Goal: Information Seeking & Learning: Learn about a topic

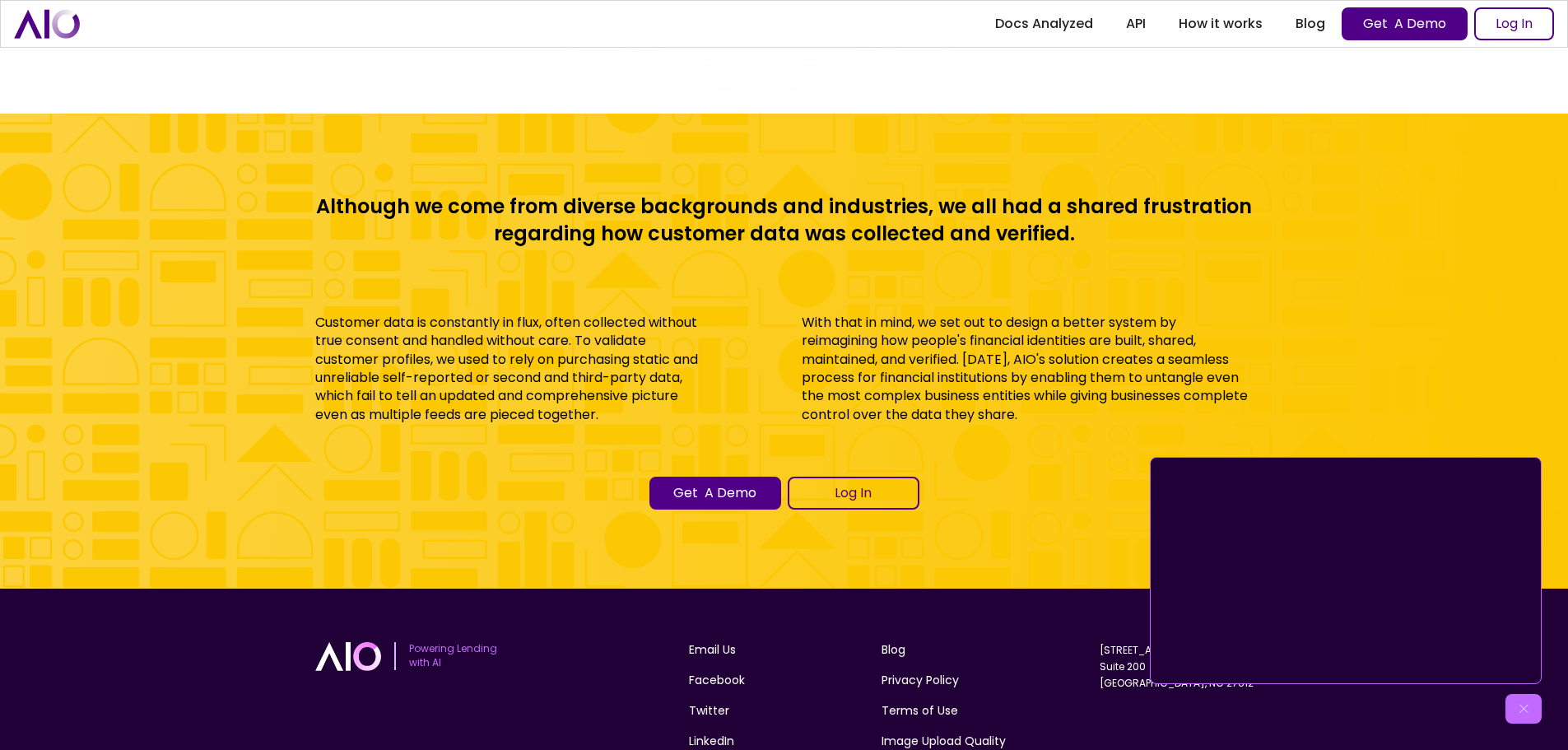
scroll to position [7338, 0]
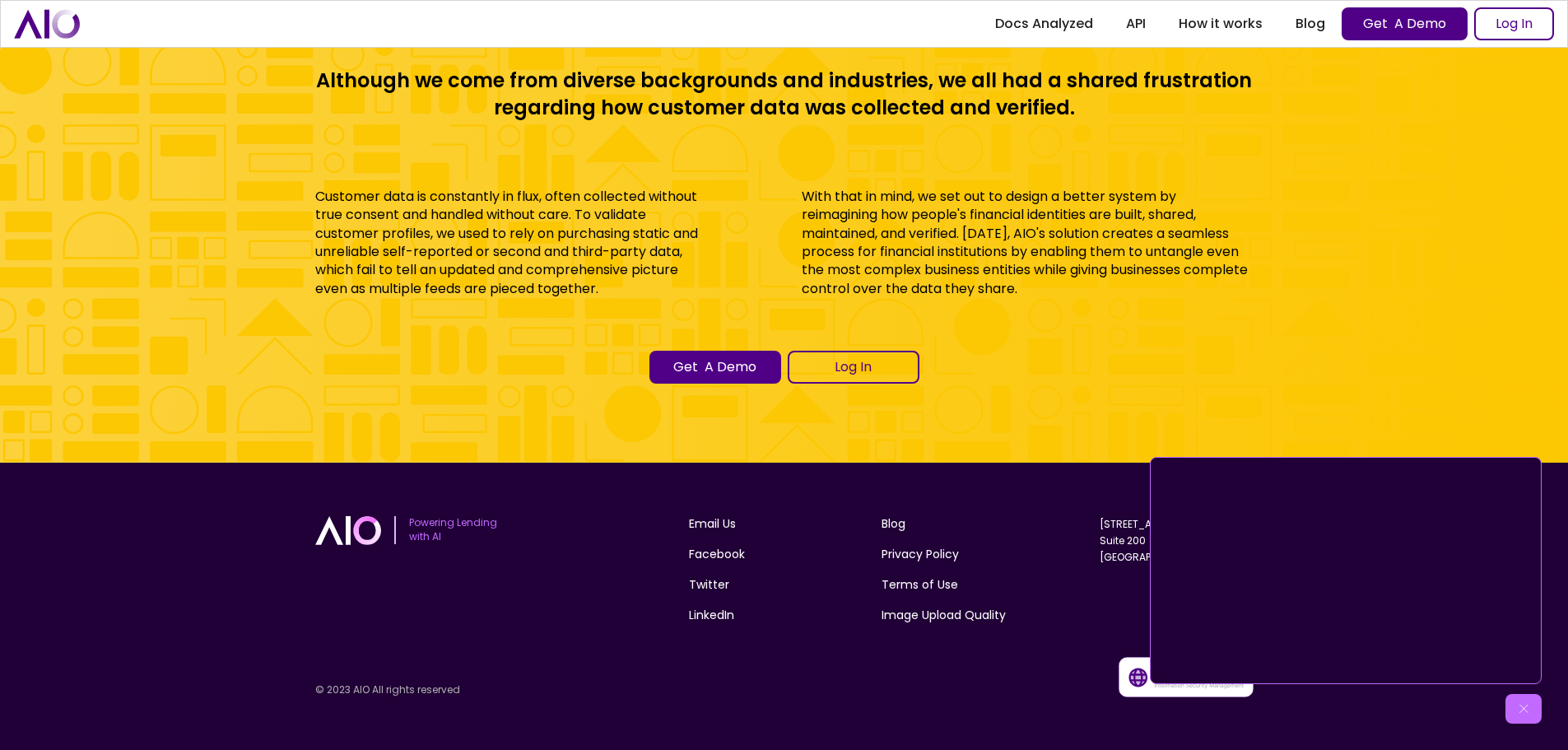
drag, startPoint x: 1158, startPoint y: 680, endPoint x: 1148, endPoint y: 683, distance: 10.4
click at [1157, 681] on div at bounding box center [1346, 571] width 392 height 227
click at [1138, 677] on img at bounding box center [1186, 677] width 135 height 40
click at [1139, 676] on img at bounding box center [1186, 677] width 135 height 40
click at [413, 690] on p "© 2023 AIO All rights reserved" at bounding box center [456, 691] width 282 height 14
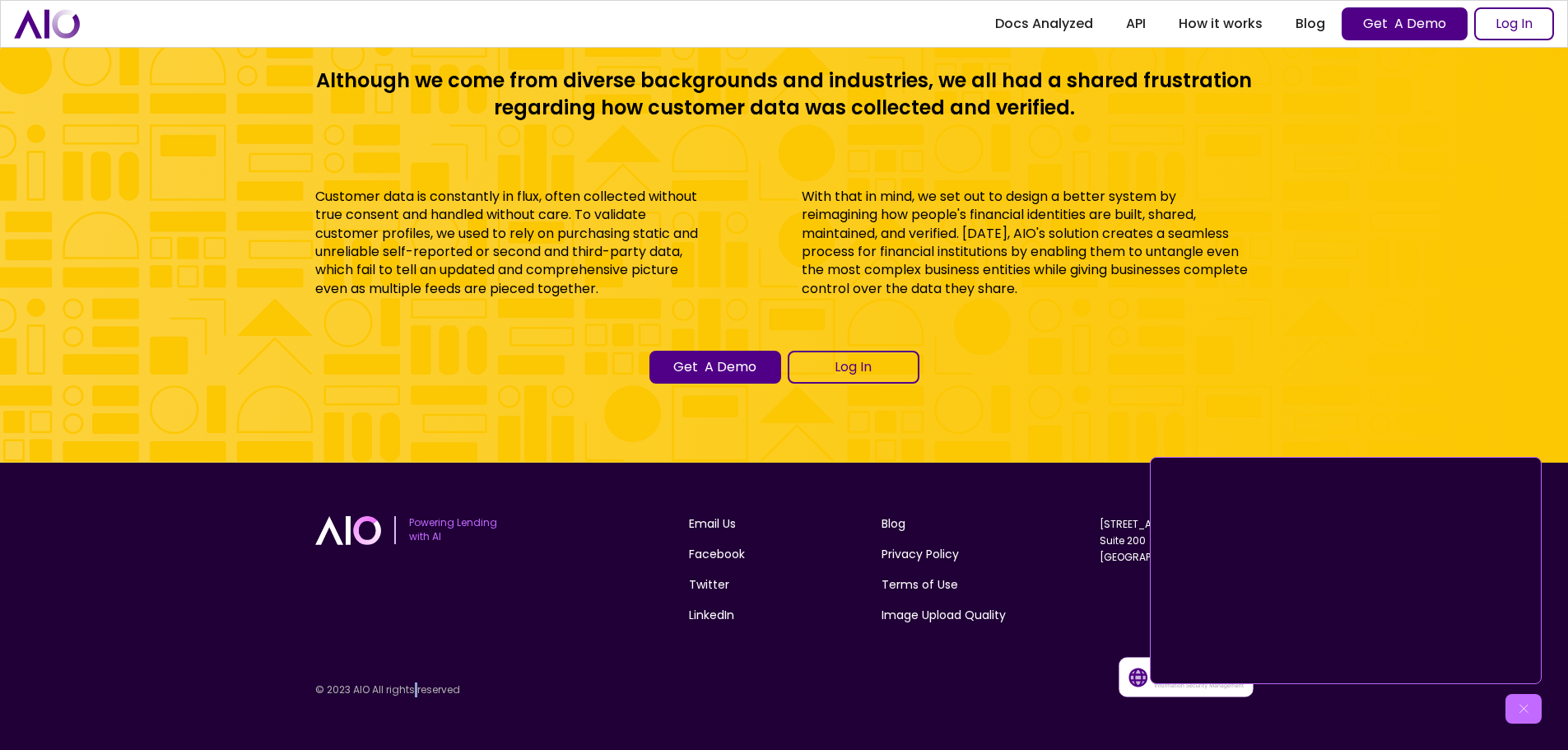
click at [413, 690] on p "© 2023 AIO All rights reserved" at bounding box center [456, 691] width 282 height 14
click at [325, 687] on p "© 2023 AIO All rights reserved" at bounding box center [456, 691] width 282 height 14
click at [369, 693] on p "© 2023 AIO All rights reserved" at bounding box center [456, 691] width 282 height 14
click at [1524, 707] on img at bounding box center [1523, 709] width 16 height 16
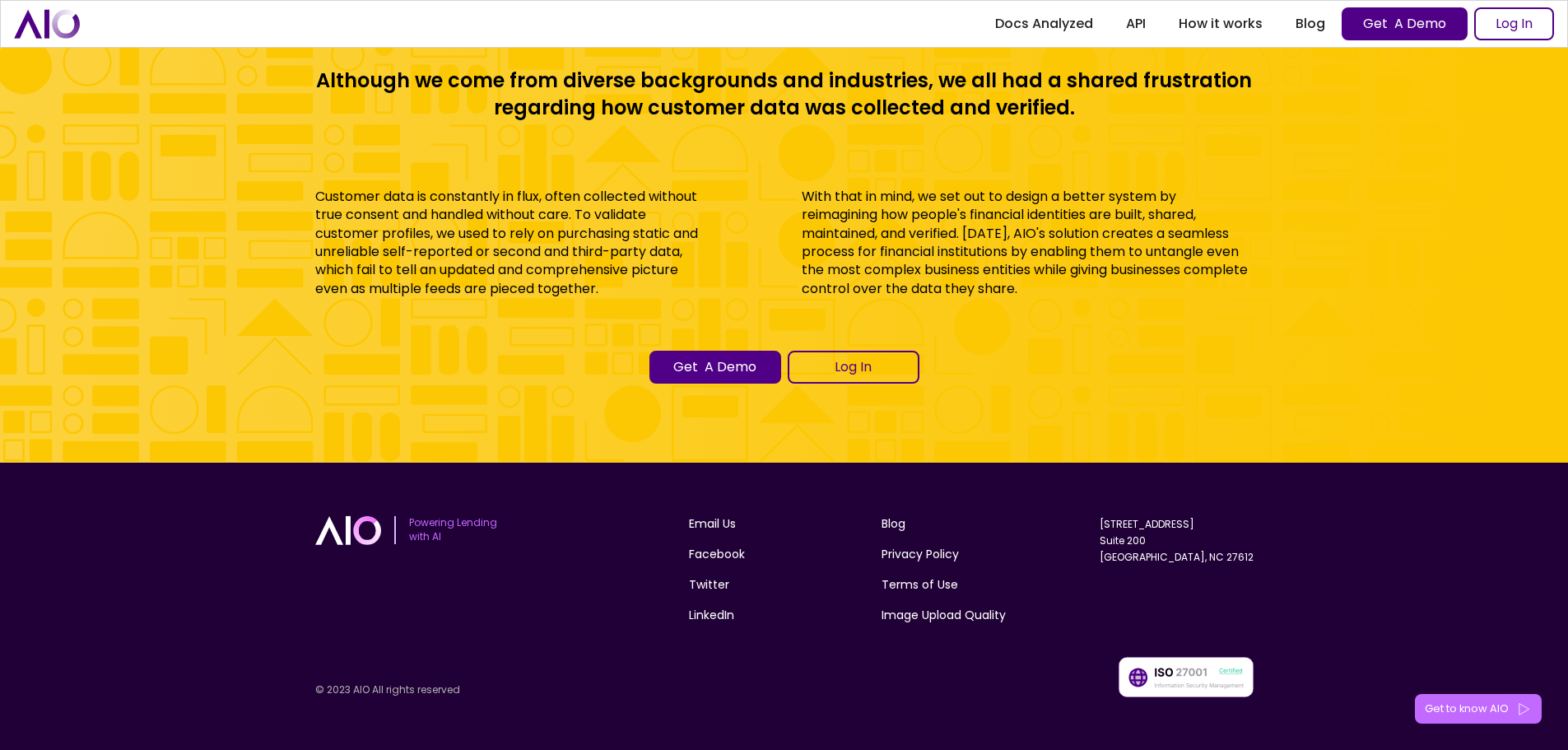
click at [1467, 704] on div "Get to know AIO" at bounding box center [1467, 709] width 84 height 16
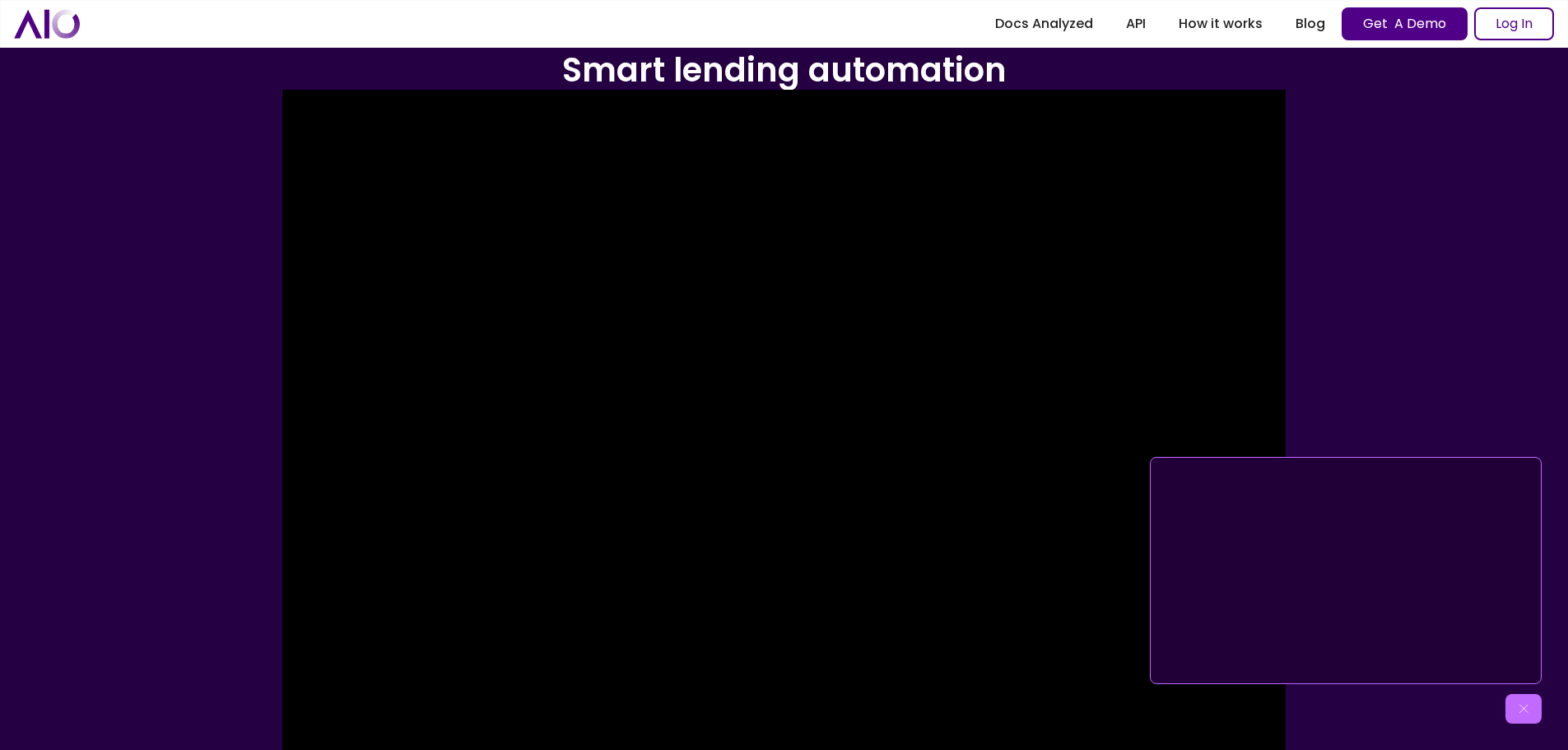
scroll to position [0, 0]
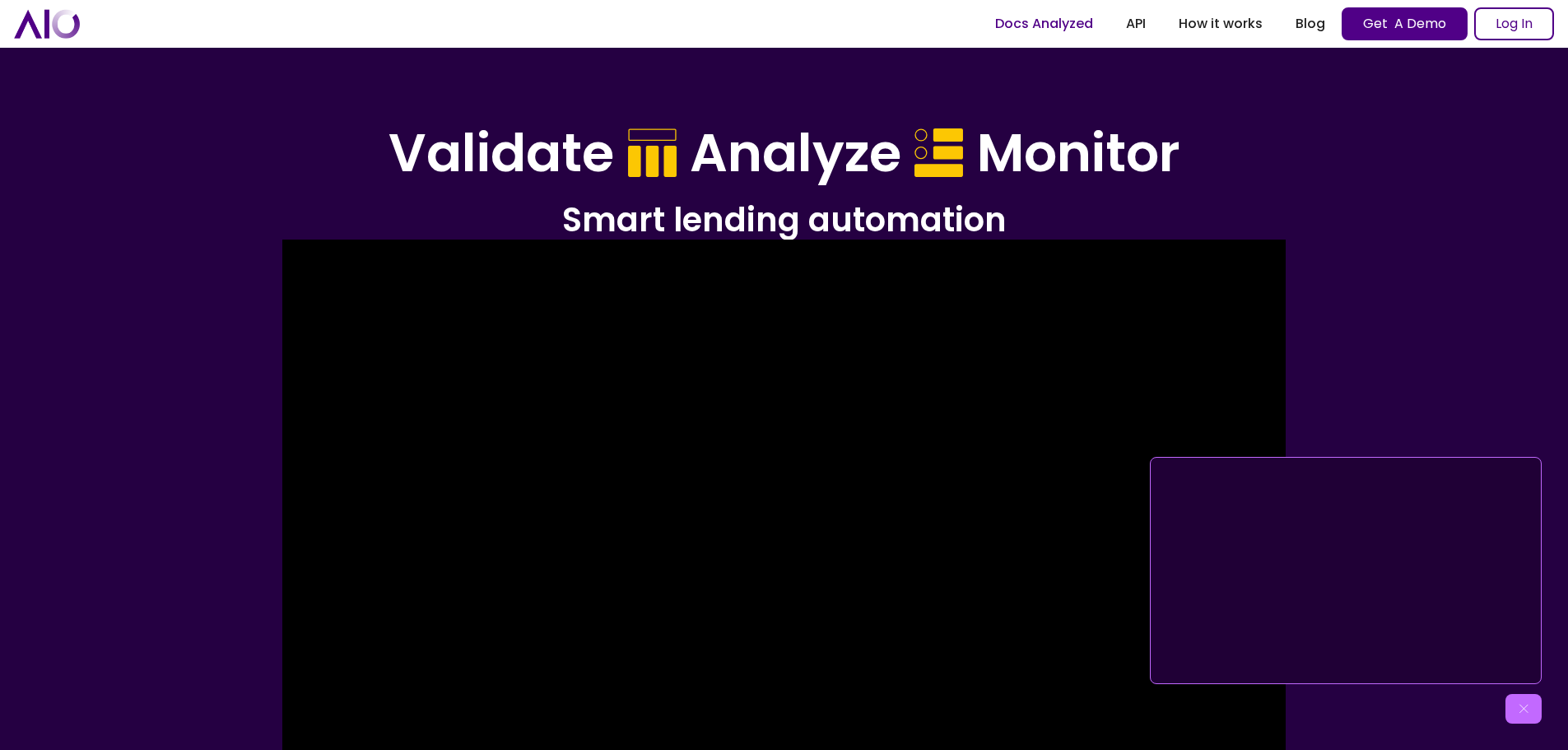
click at [1072, 16] on link "Docs Analyzed" at bounding box center [1044, 24] width 131 height 29
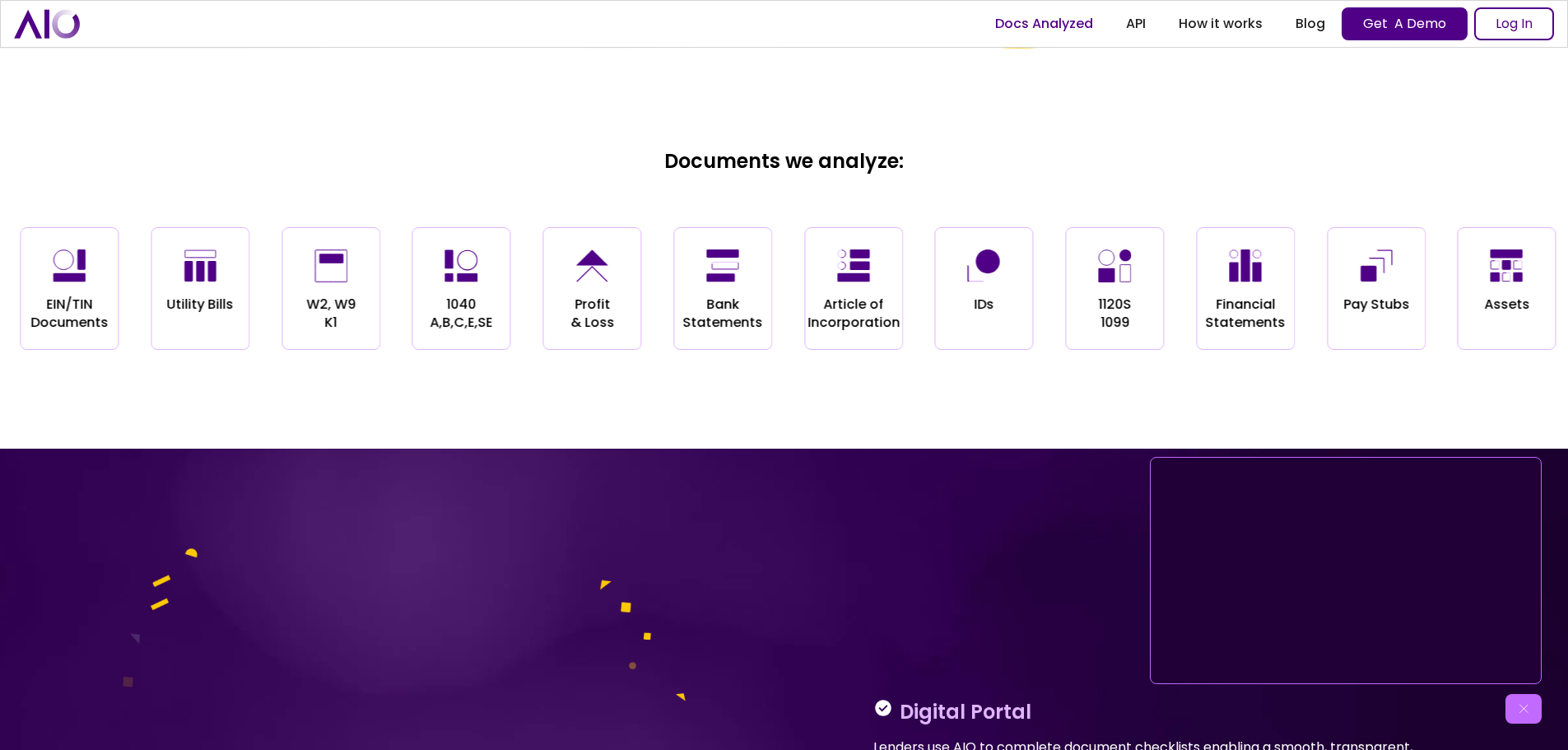
scroll to position [1944, 0]
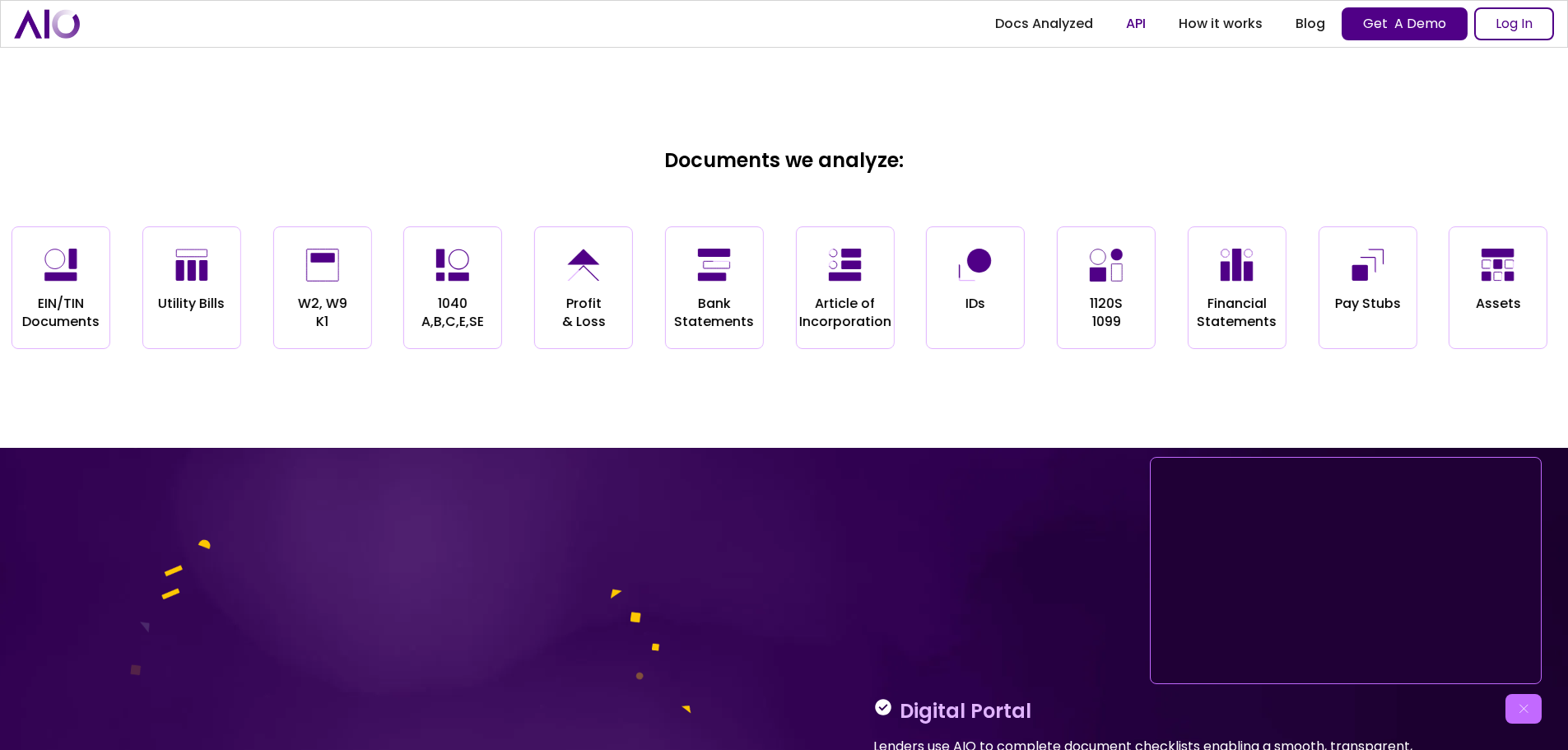
click at [1116, 25] on link "API" at bounding box center [1136, 24] width 53 height 29
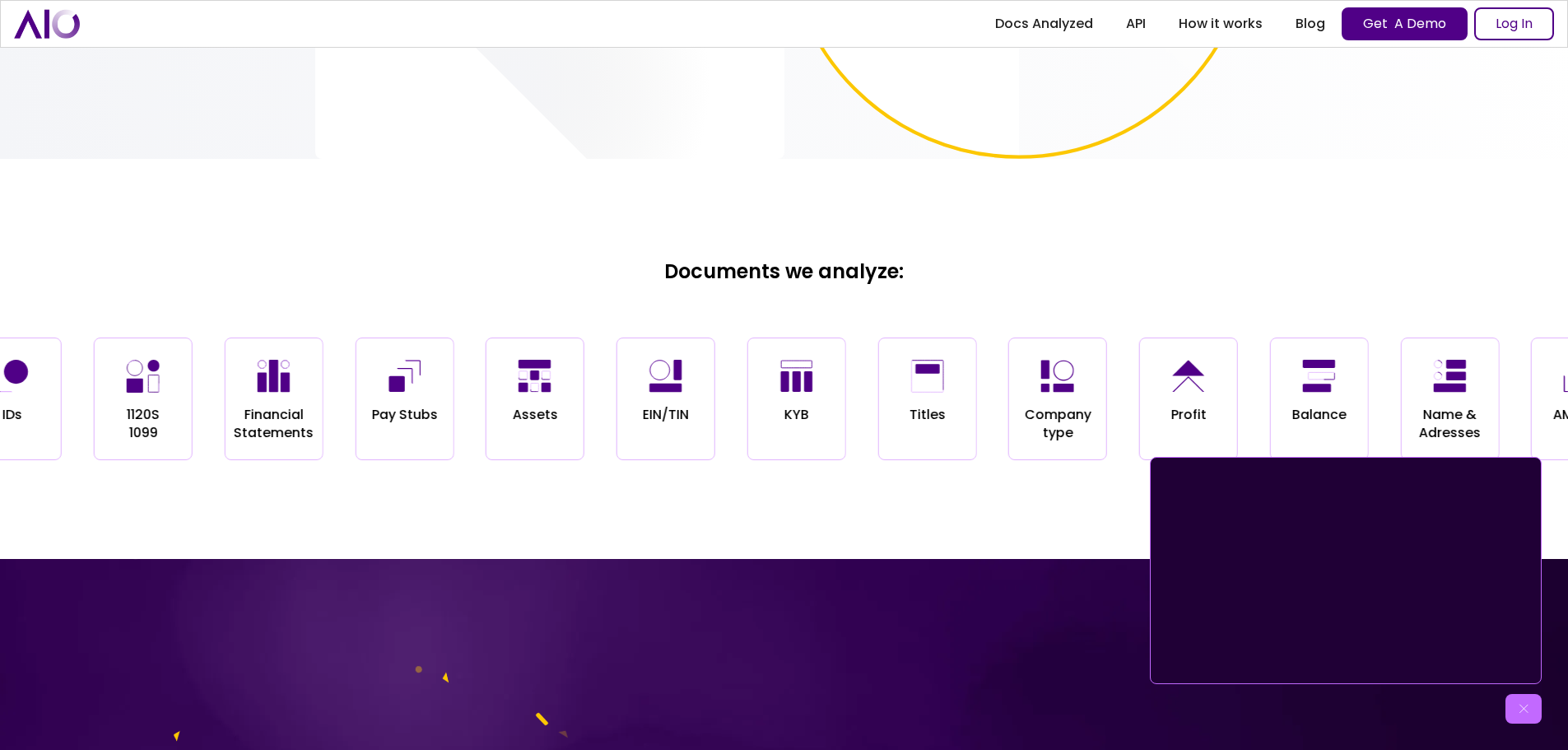
scroll to position [1800, 0]
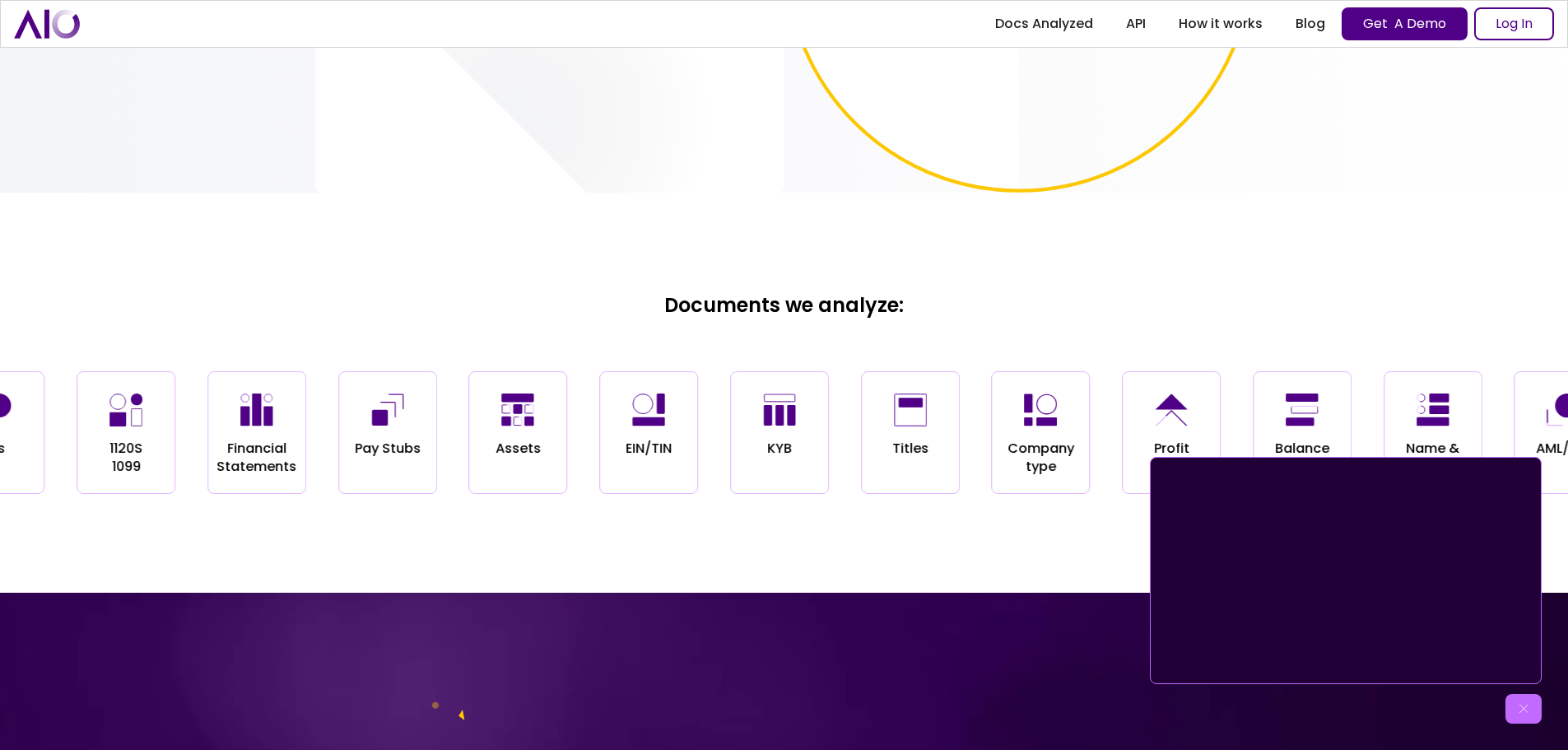
click at [1320, 403] on div "Balance" at bounding box center [1302, 432] width 99 height 122
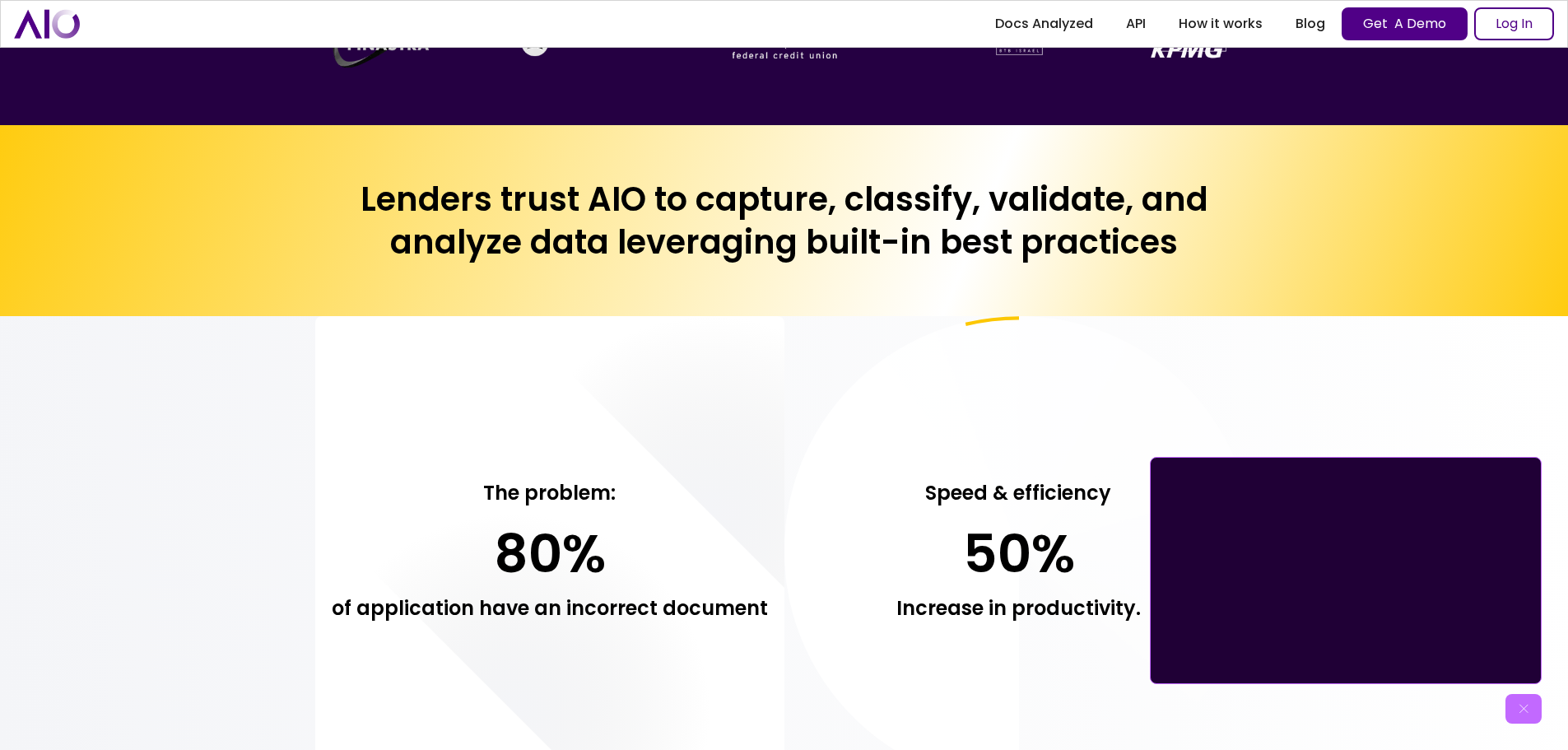
scroll to position [1114, 0]
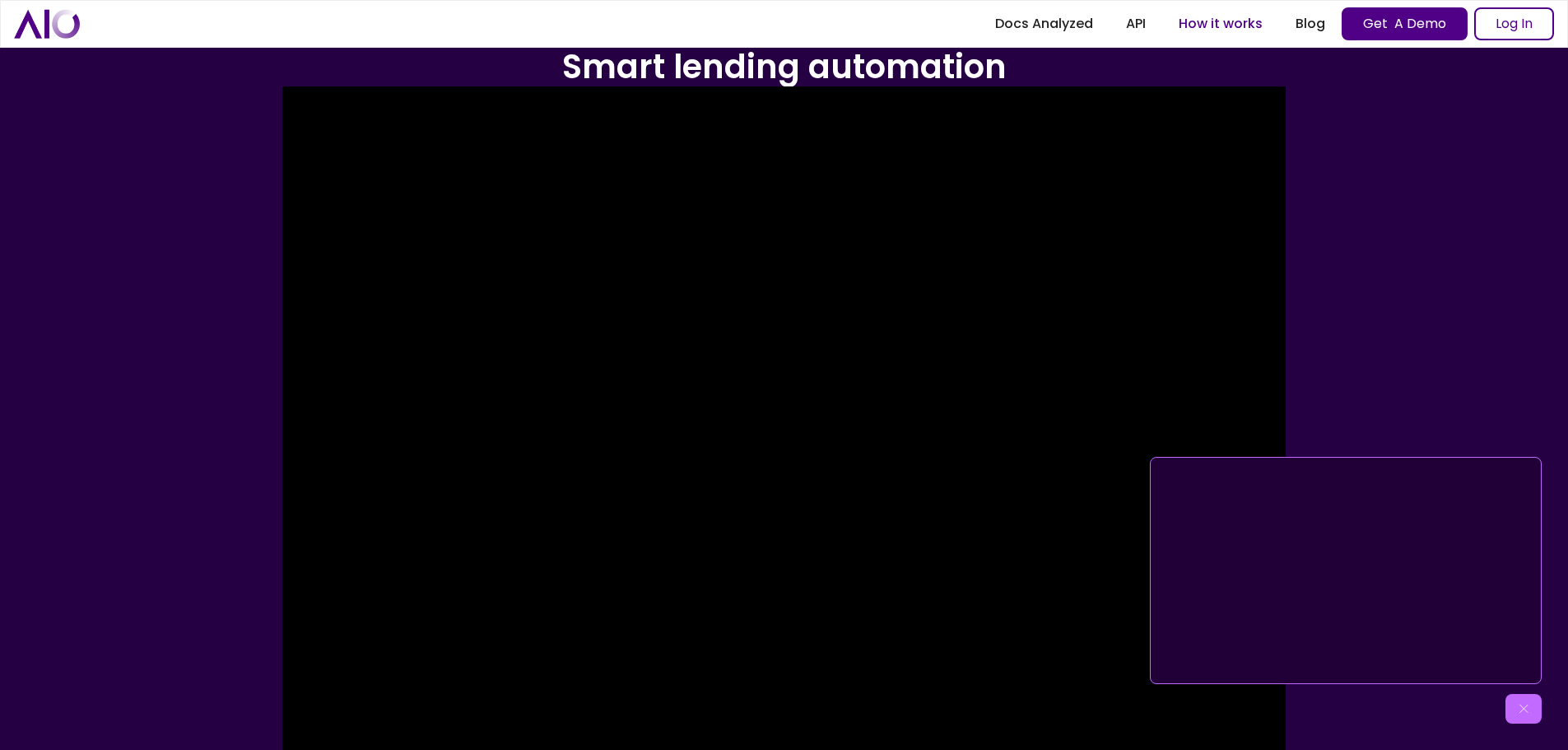
click at [1246, 30] on link "How it works" at bounding box center [1221, 24] width 117 height 29
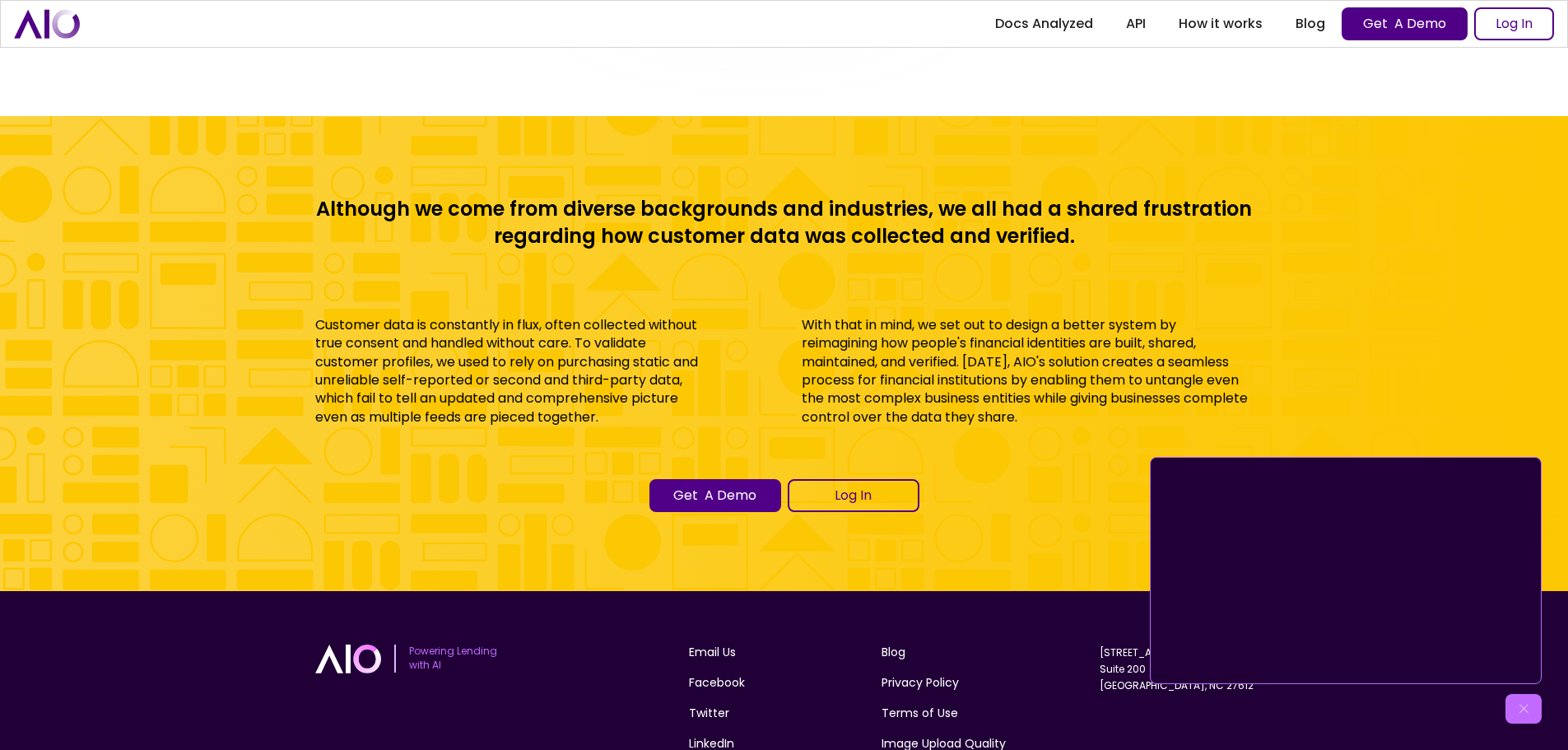
scroll to position [7338, 0]
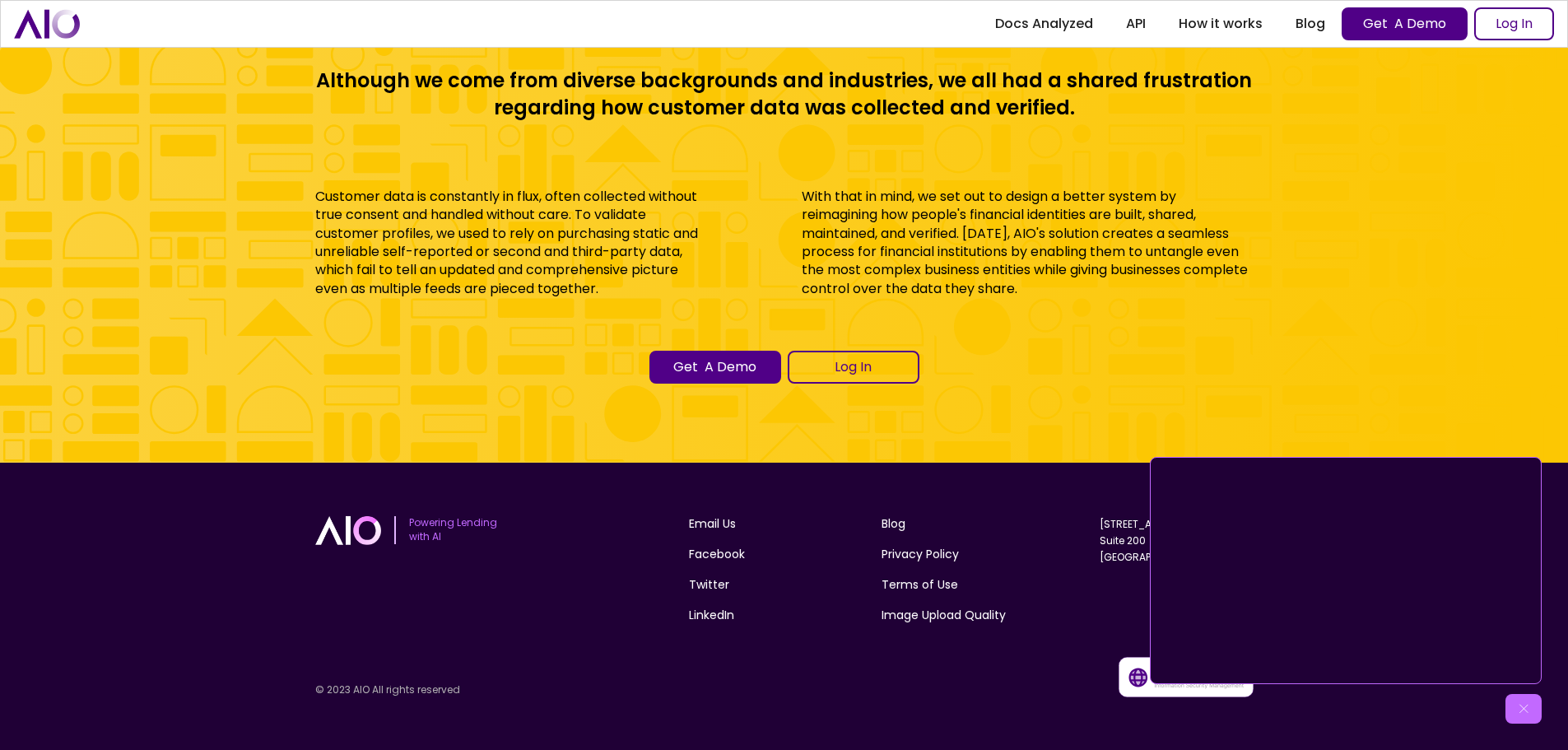
click at [1518, 710] on img at bounding box center [1523, 709] width 16 height 16
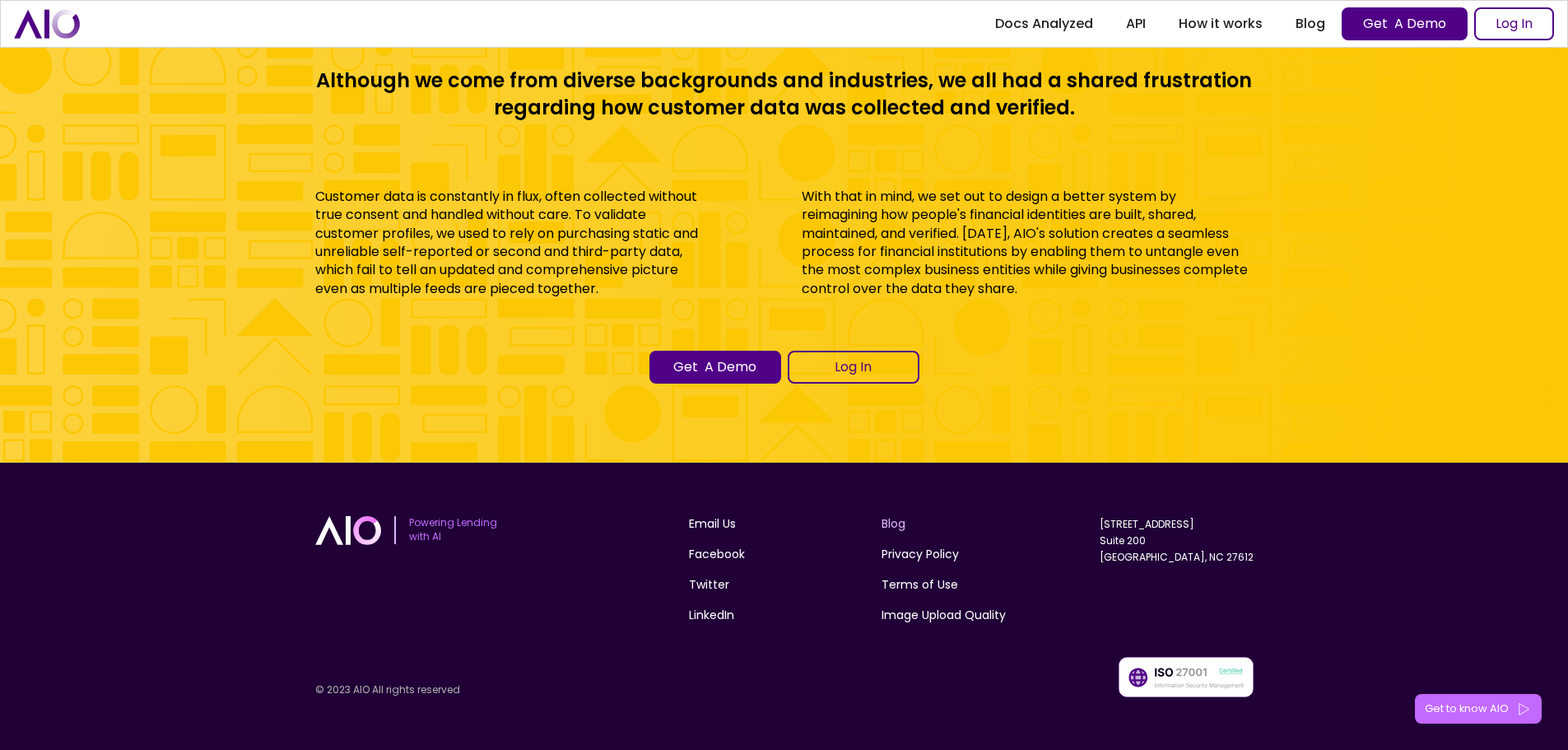
click at [888, 520] on link "Blog" at bounding box center [894, 524] width 24 height 17
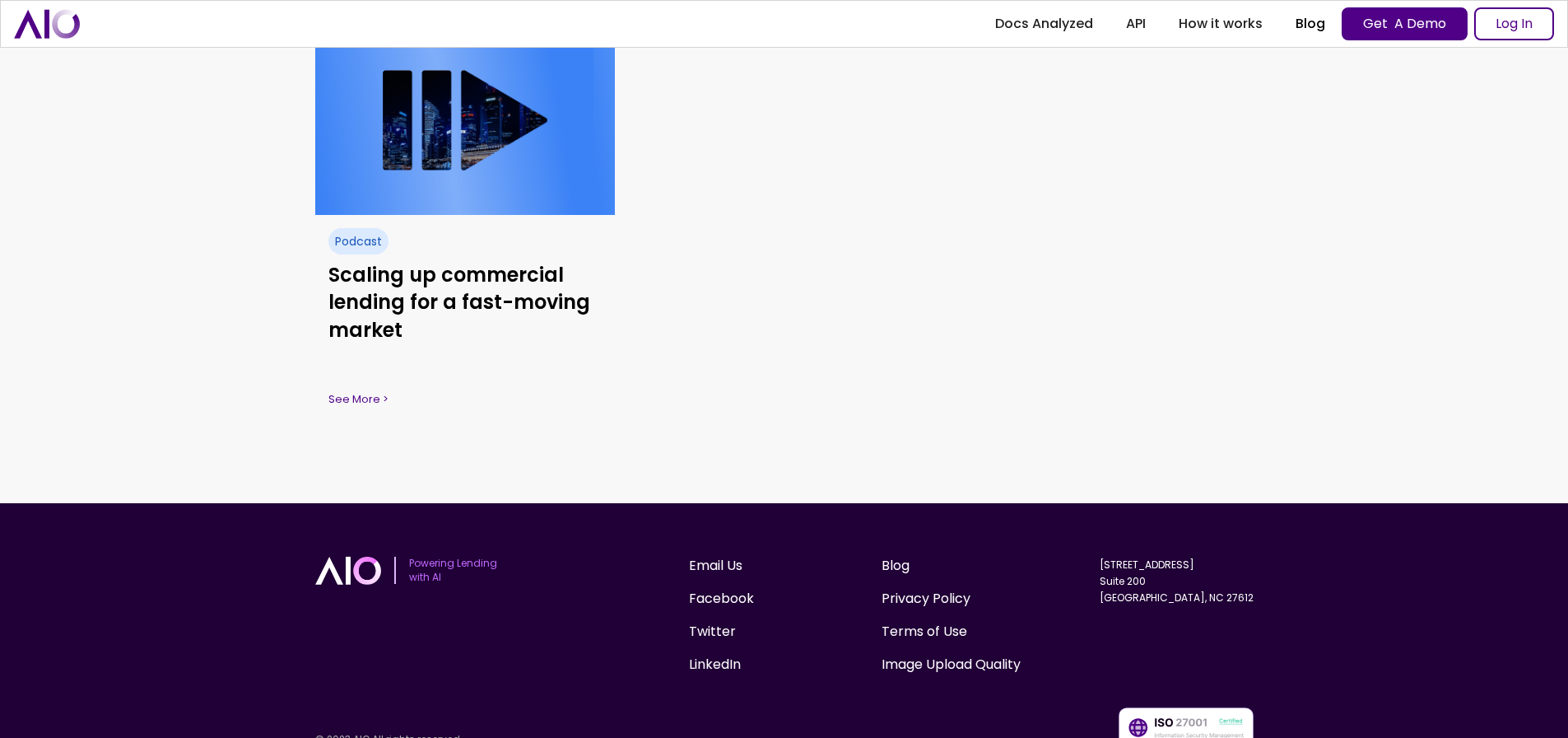
scroll to position [1860, 0]
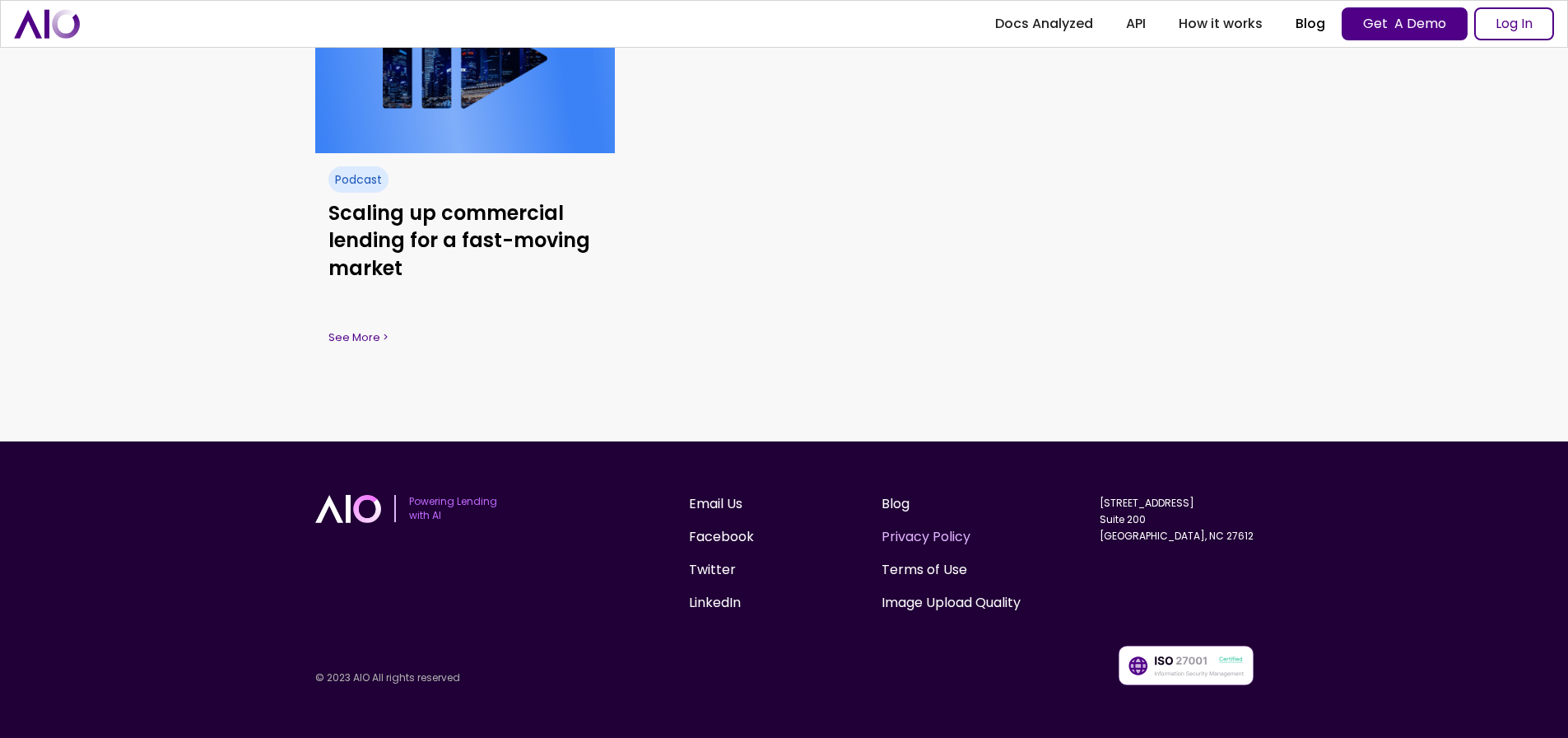
click at [916, 531] on link "Privacy Policy" at bounding box center [926, 536] width 89 height 20
